Goal: Navigation & Orientation: Go to known website

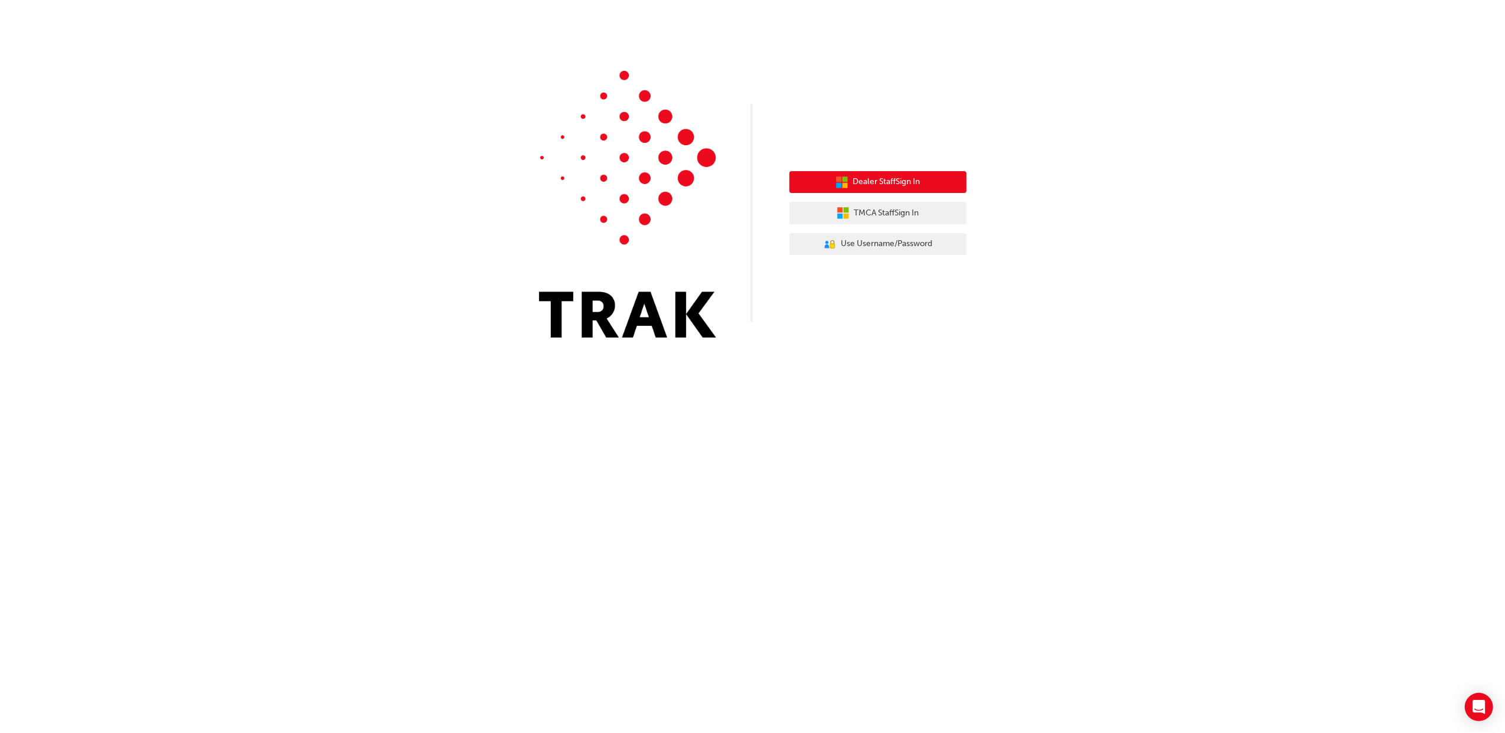
click at [879, 188] on span "Dealer Staff Sign In" at bounding box center [886, 182] width 67 height 14
